Goal: Task Accomplishment & Management: Manage account settings

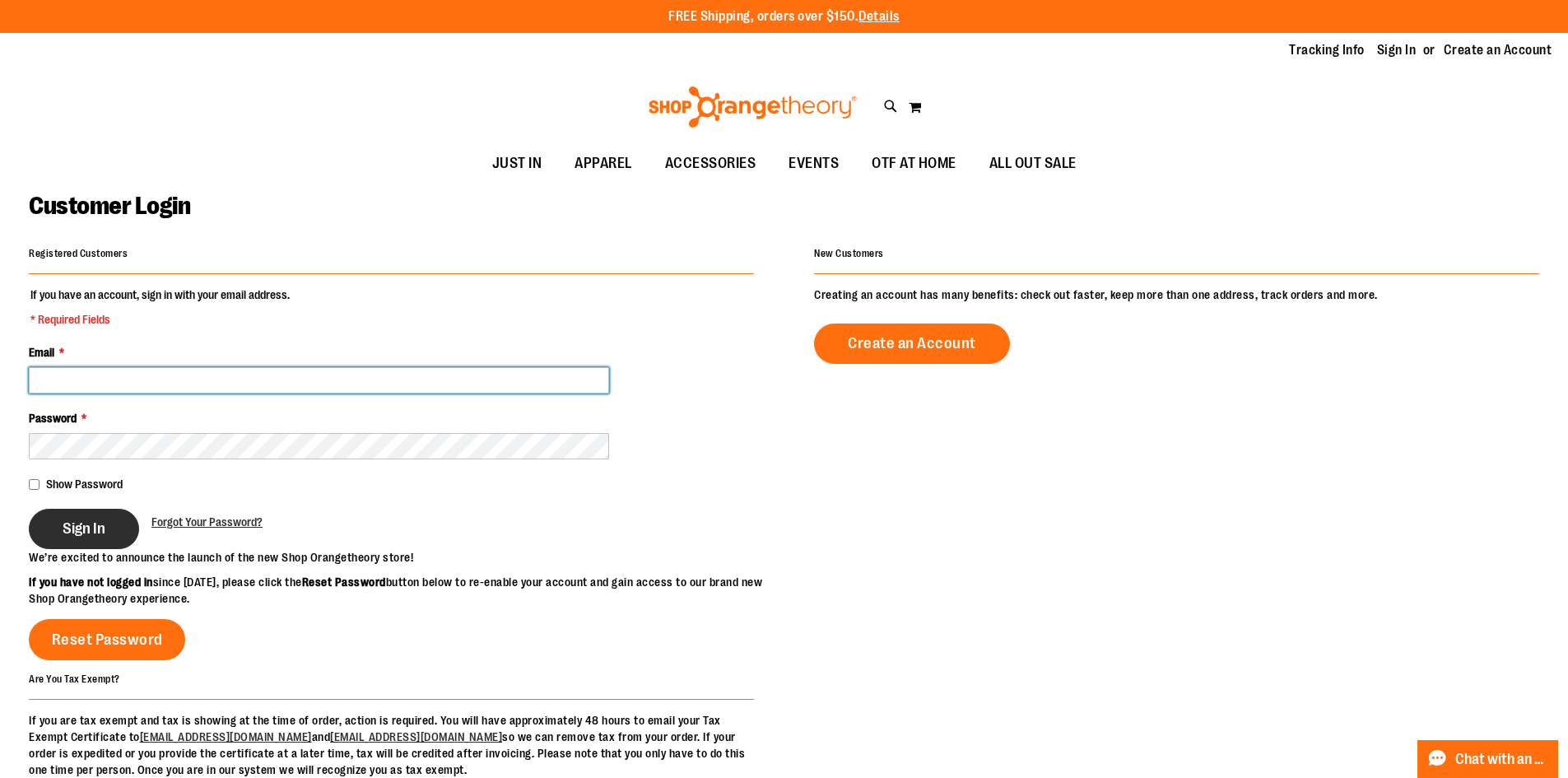
type input "**********"
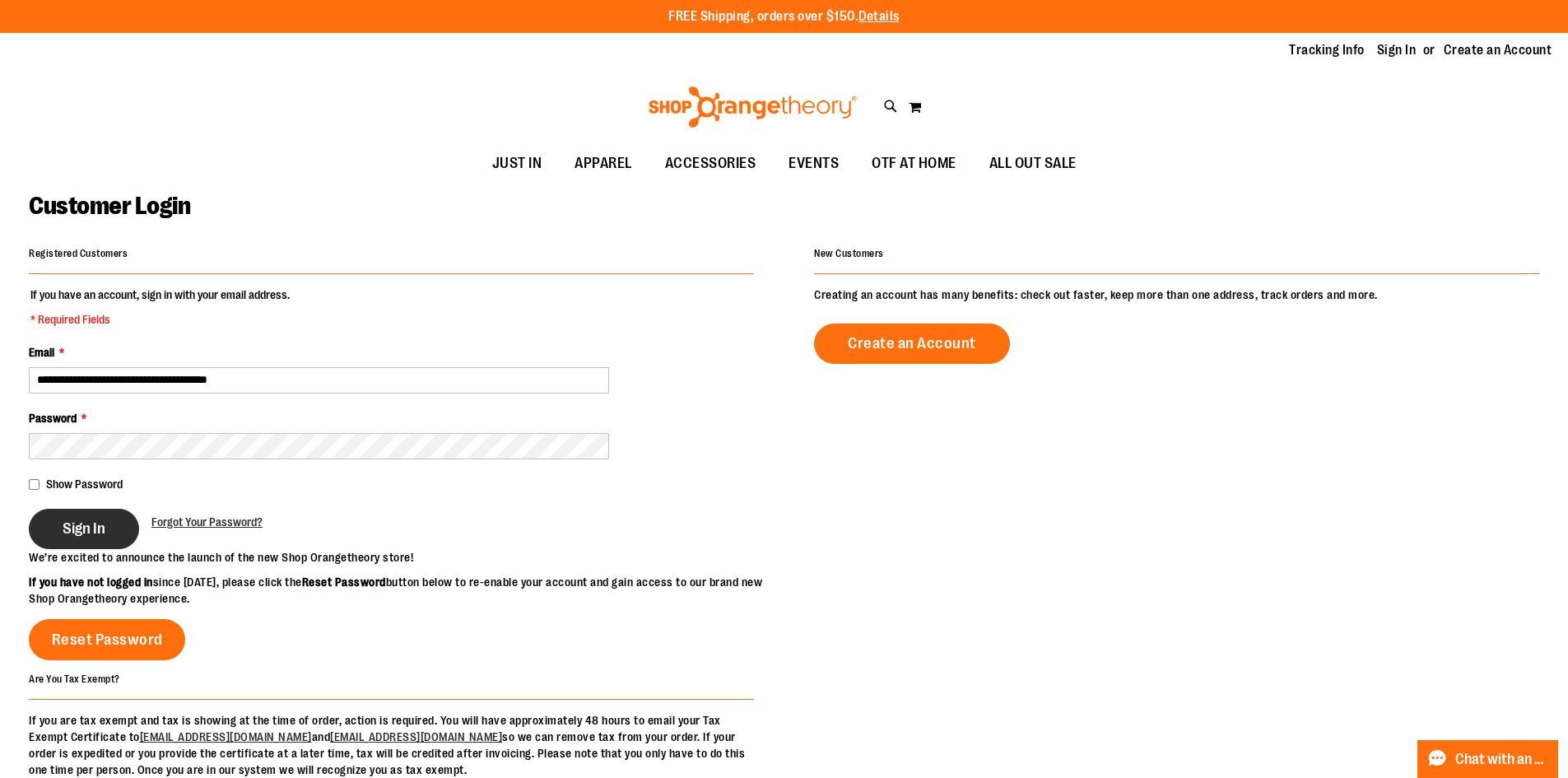
type input "**********"
click at [126, 527] on button "Sign In" at bounding box center [84, 529] width 110 height 40
